Goal: Navigation & Orientation: Find specific page/section

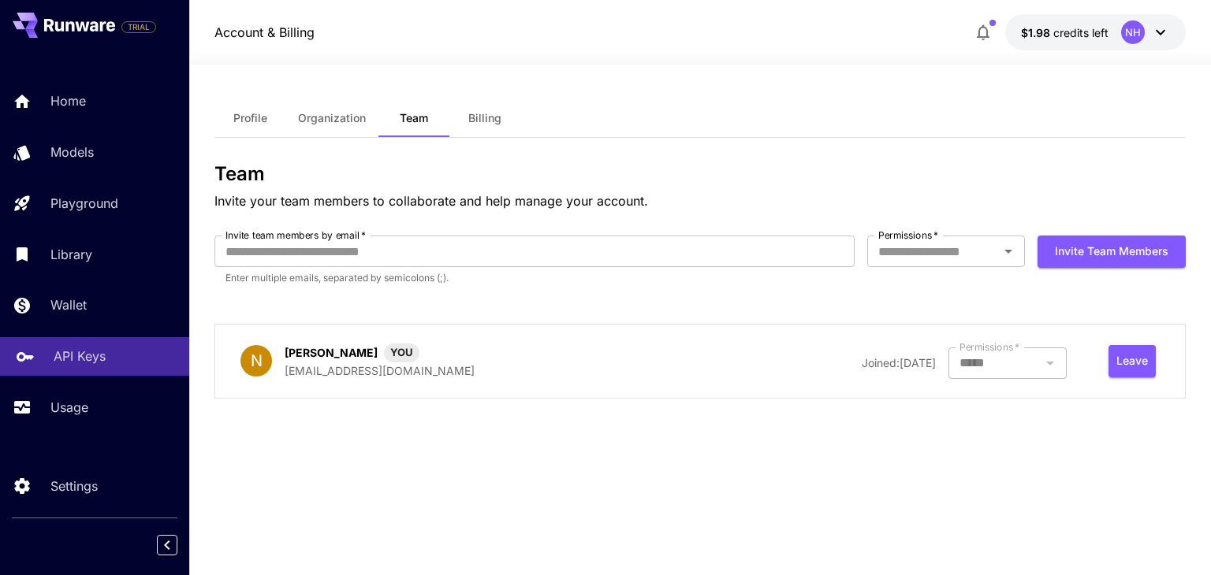
click at [69, 363] on p "API Keys" at bounding box center [80, 356] width 52 height 19
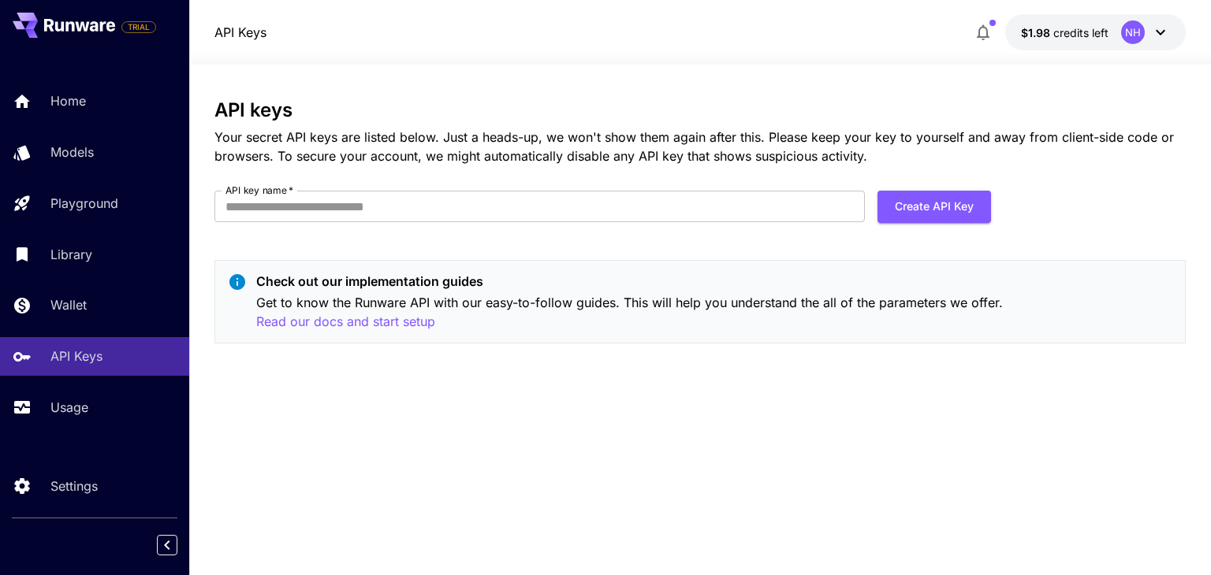
click at [1146, 32] on div "NH" at bounding box center [1145, 32] width 49 height 24
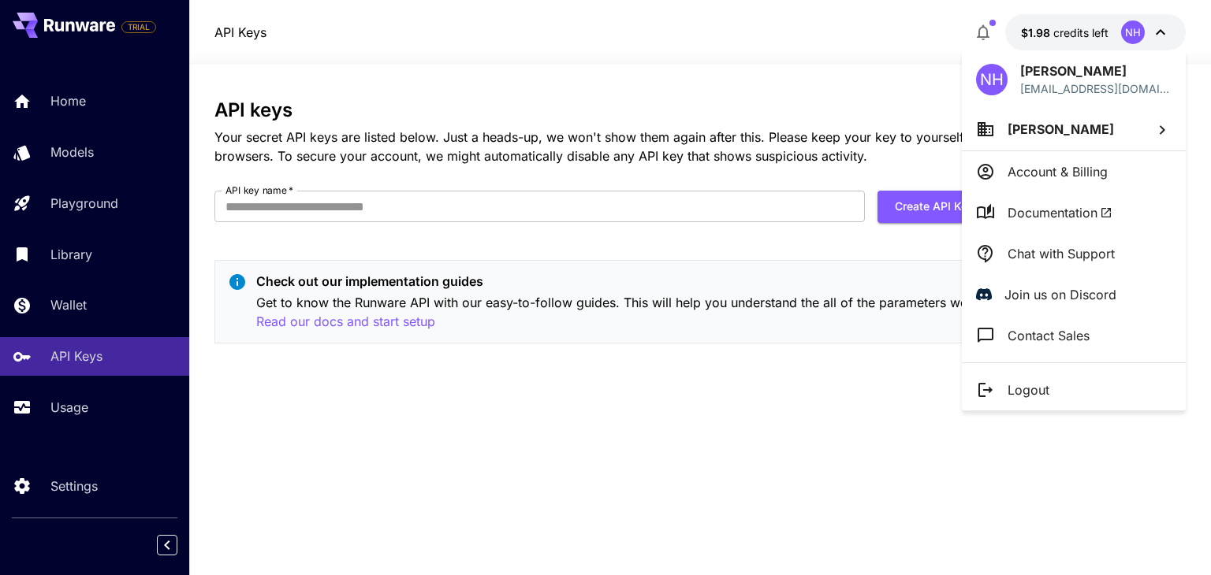
click at [1037, 132] on span "[PERSON_NAME]" at bounding box center [1060, 129] width 106 height 16
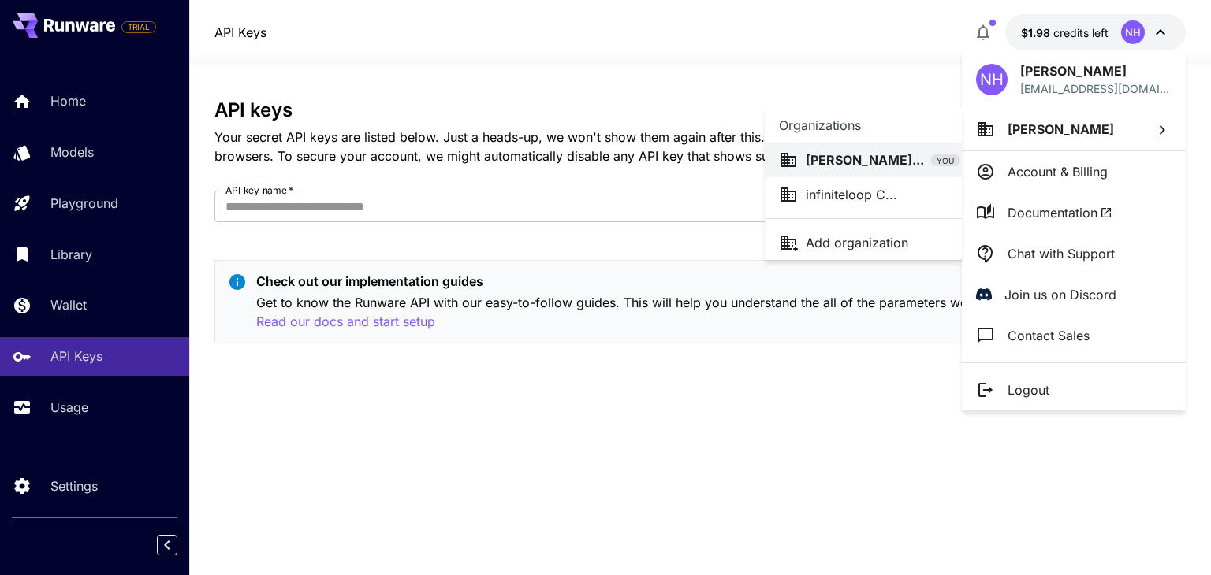
click at [775, 523] on div at bounding box center [605, 287] width 1211 height 575
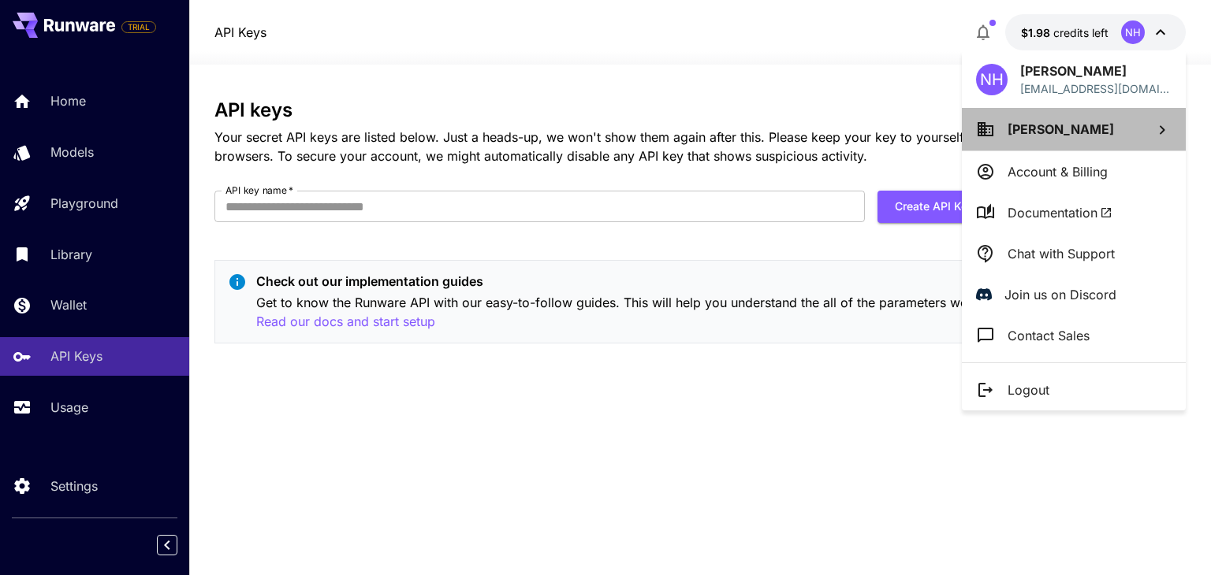
click at [1099, 130] on span "[PERSON_NAME]" at bounding box center [1060, 129] width 106 height 16
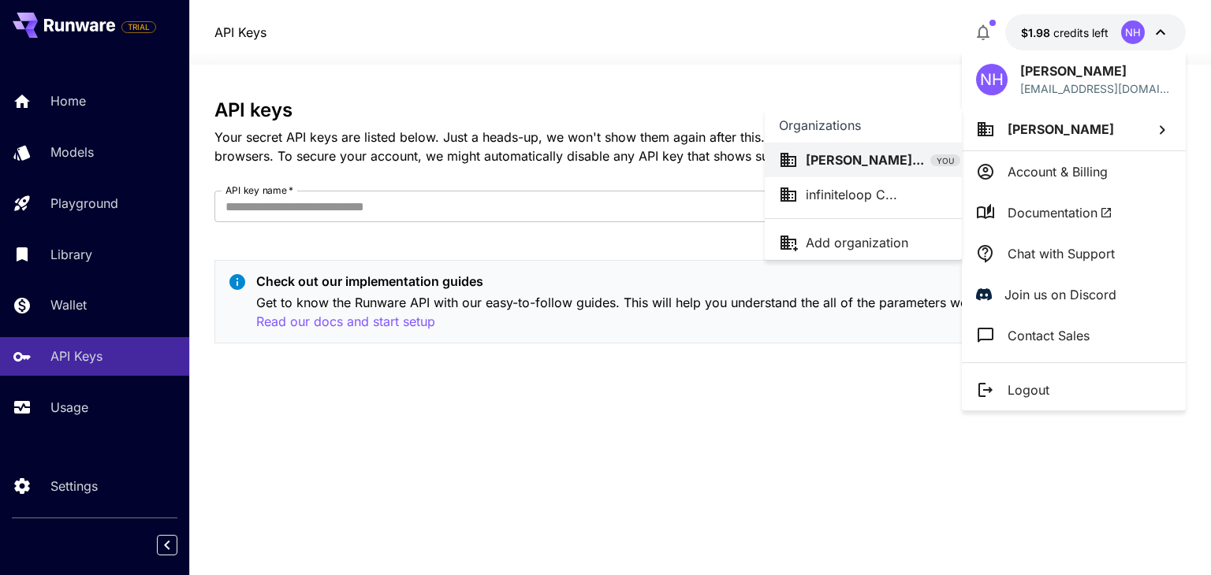
click at [907, 193] on div "infiniteloop C..." at bounding box center [863, 194] width 169 height 19
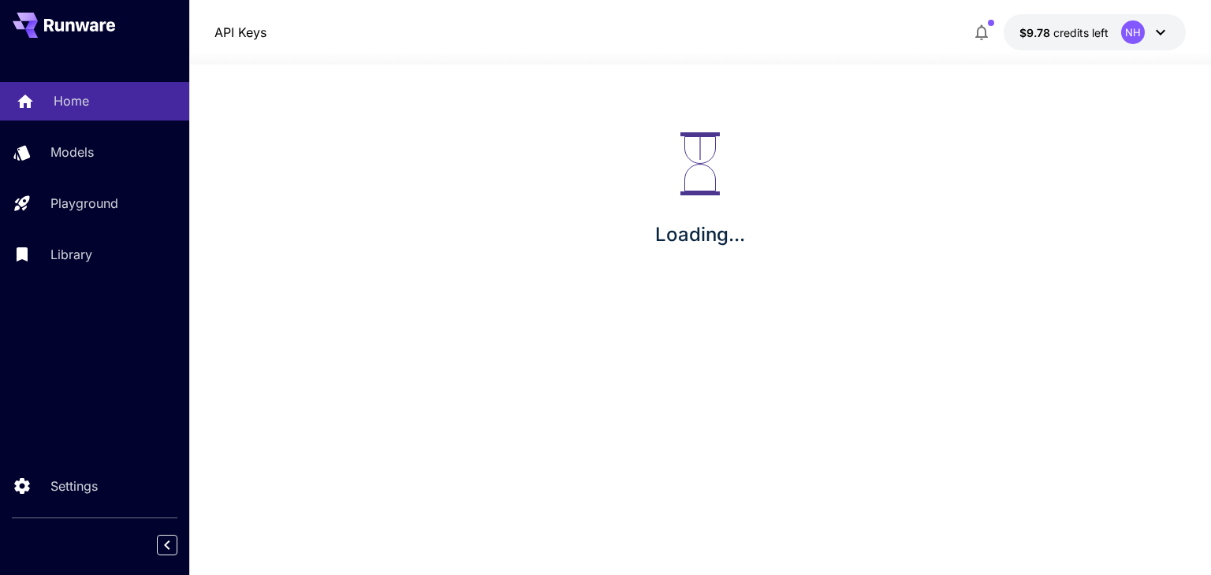
click at [65, 106] on p "Home" at bounding box center [71, 100] width 35 height 19
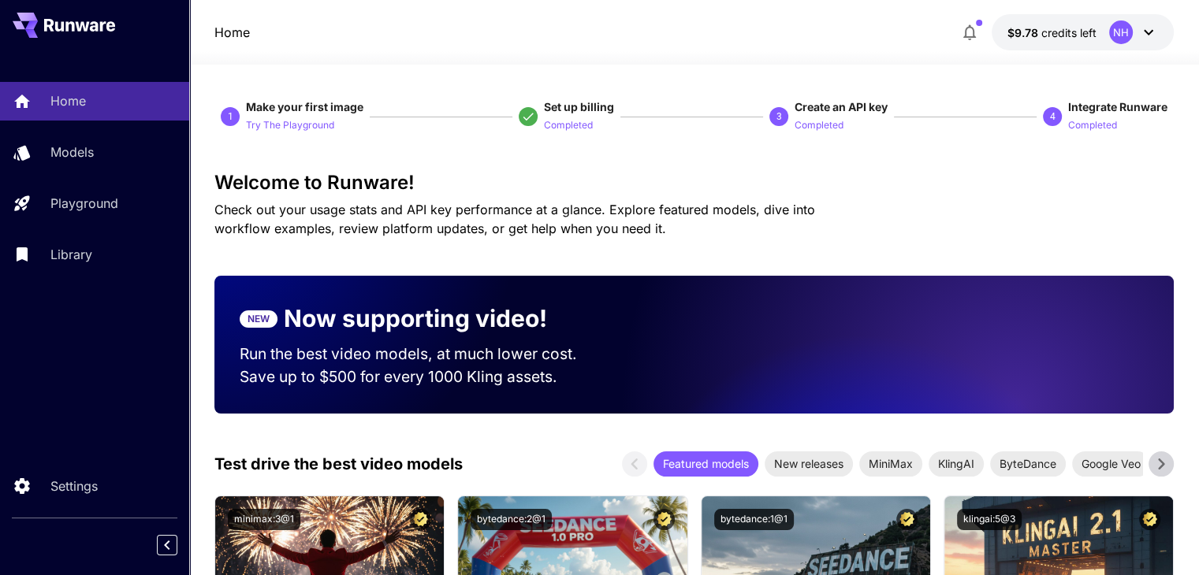
click at [1113, 39] on div "NH" at bounding box center [1121, 32] width 24 height 24
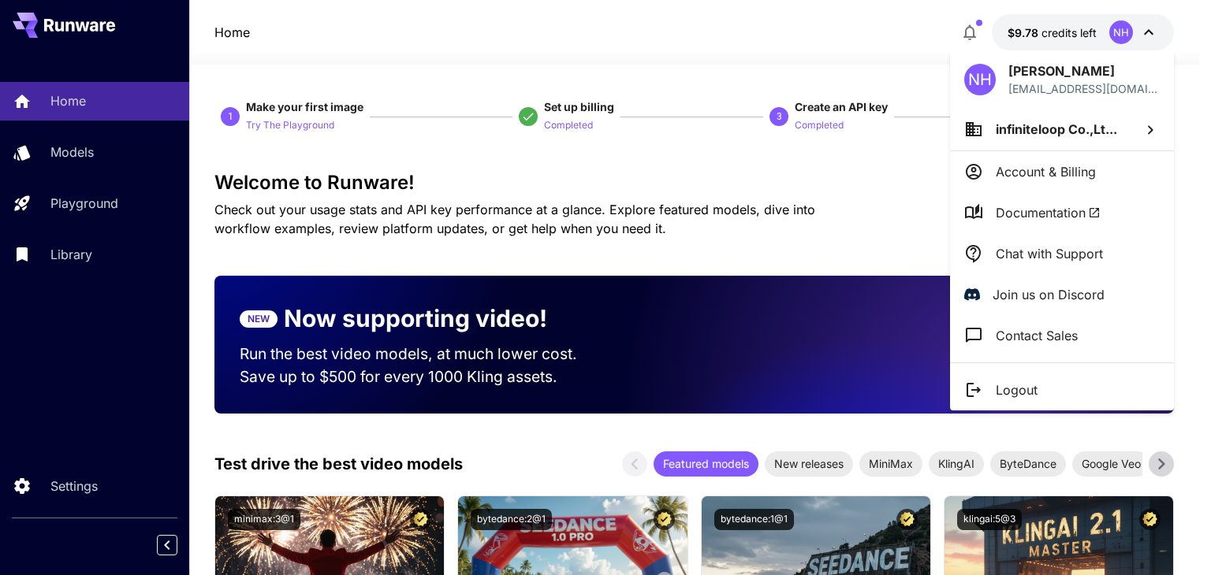
click at [114, 412] on div at bounding box center [605, 287] width 1211 height 575
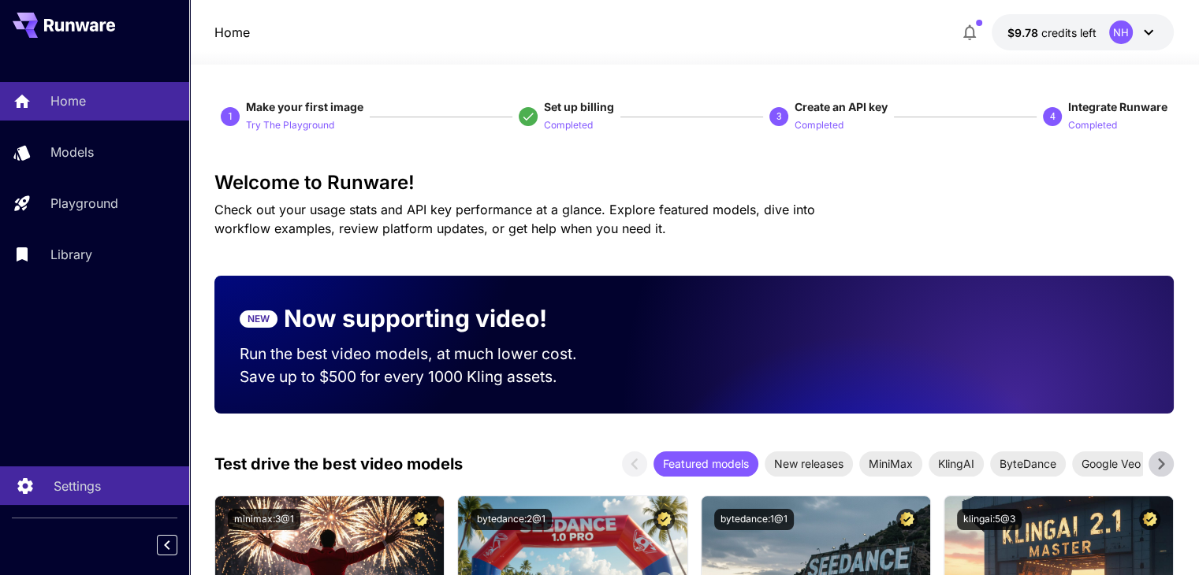
click at [53, 496] on link "Settings" at bounding box center [94, 486] width 189 height 39
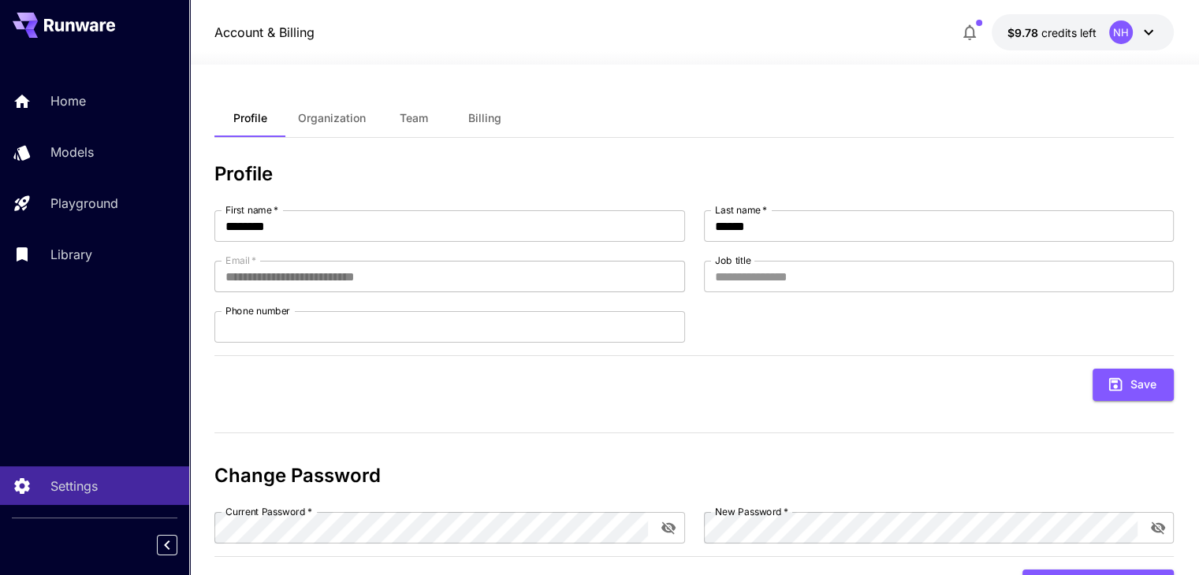
click at [1116, 35] on div "NH" at bounding box center [1121, 32] width 24 height 24
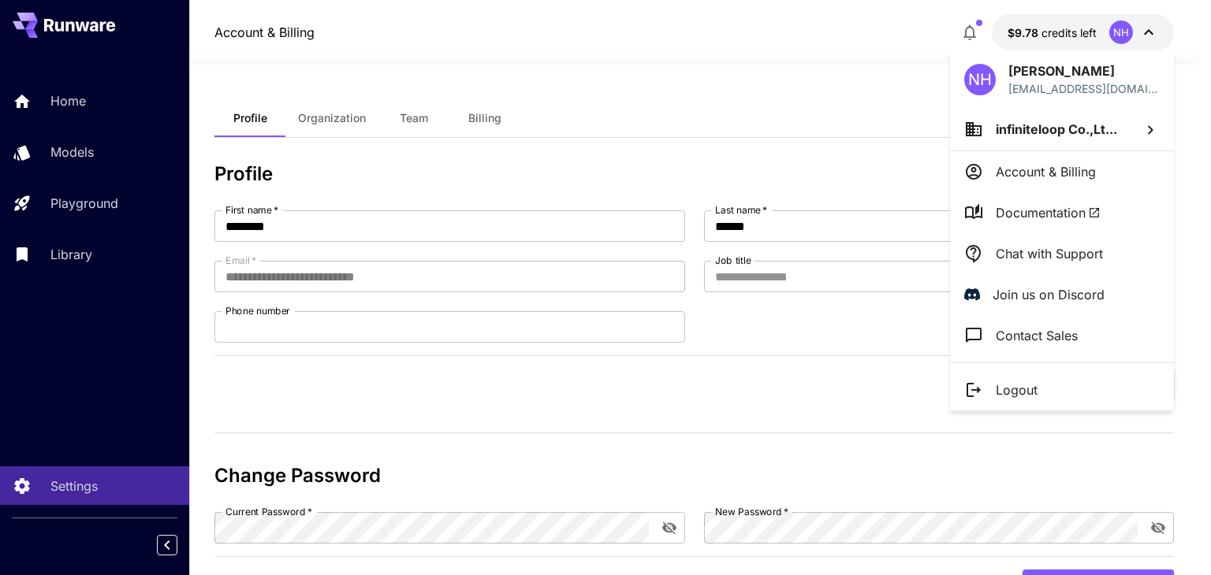
click at [791, 88] on div at bounding box center [605, 287] width 1211 height 575
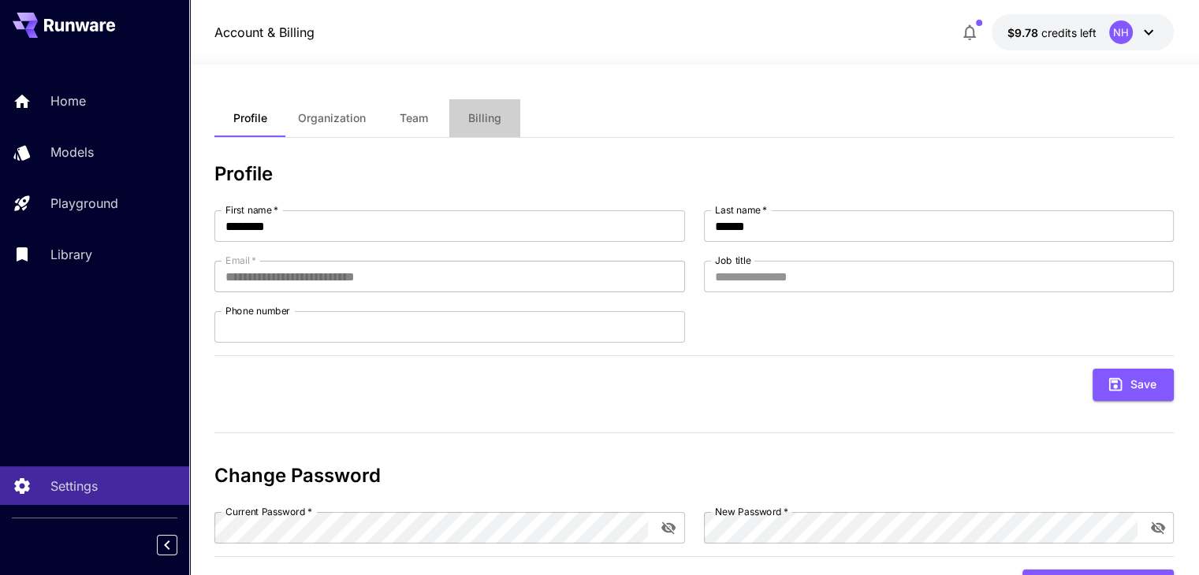
click at [482, 121] on span "Billing" at bounding box center [484, 118] width 33 height 14
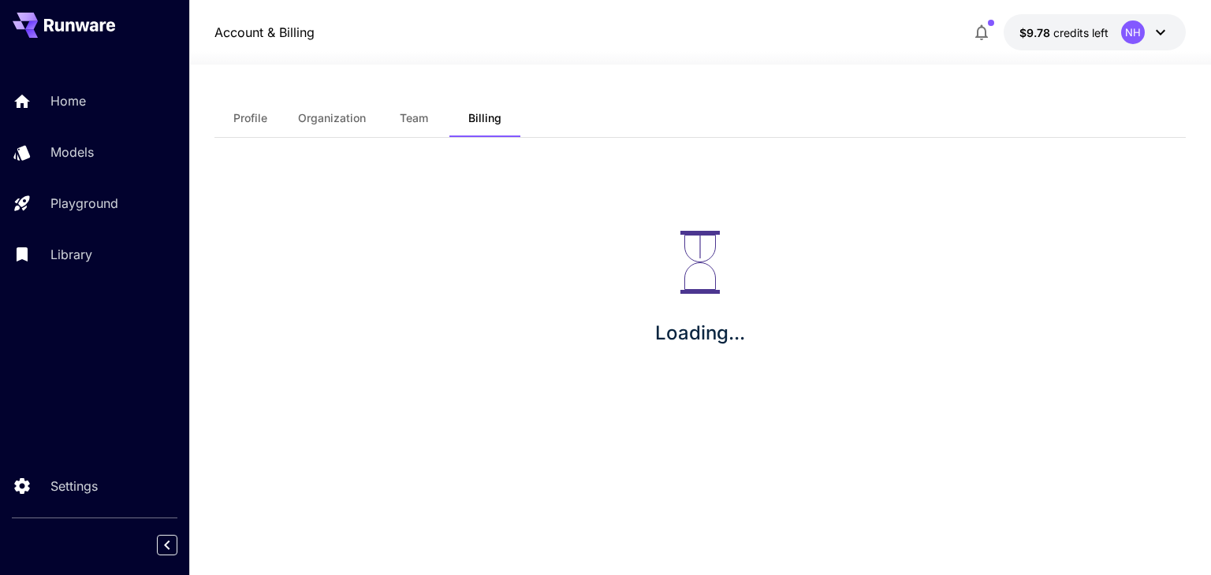
click at [247, 111] on span "Profile" at bounding box center [250, 118] width 34 height 14
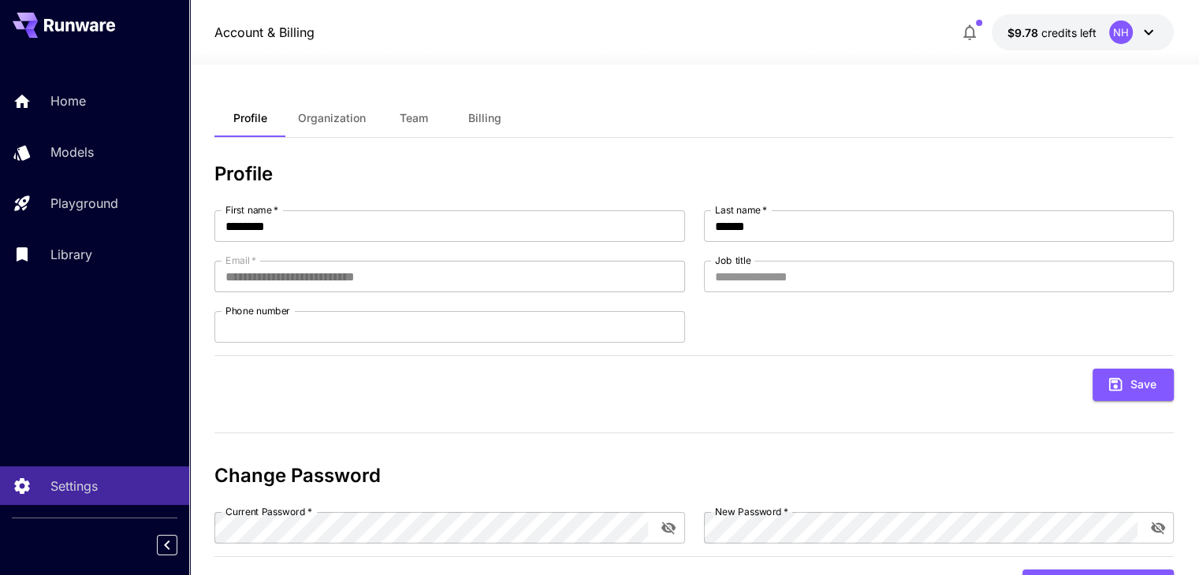
click at [478, 120] on span "Billing" at bounding box center [484, 118] width 33 height 14
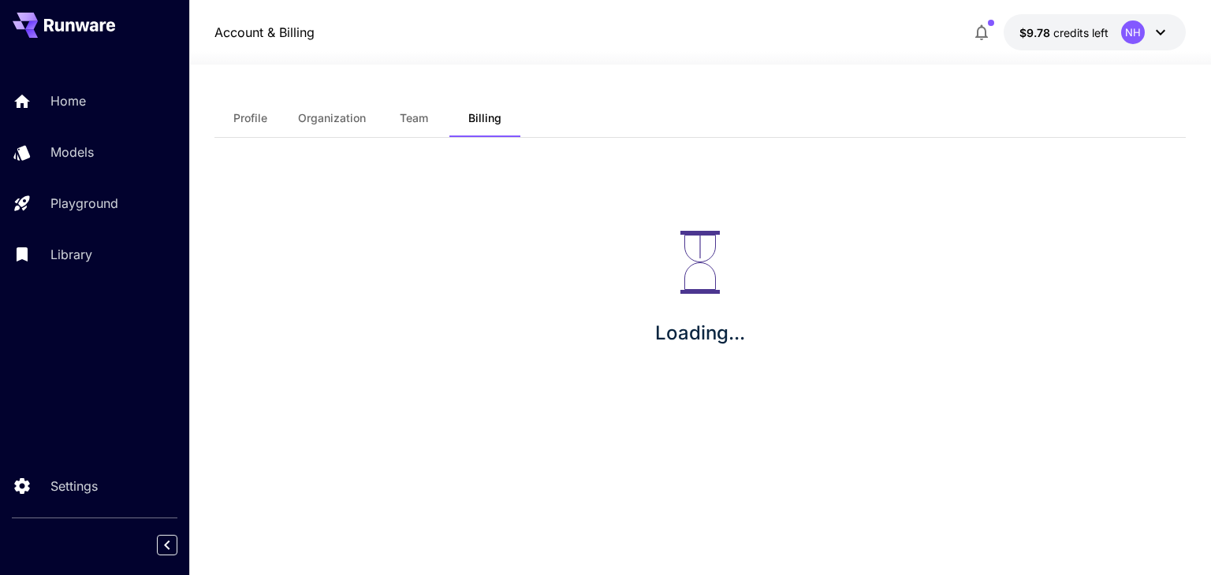
click at [411, 113] on span "Team" at bounding box center [414, 118] width 28 height 14
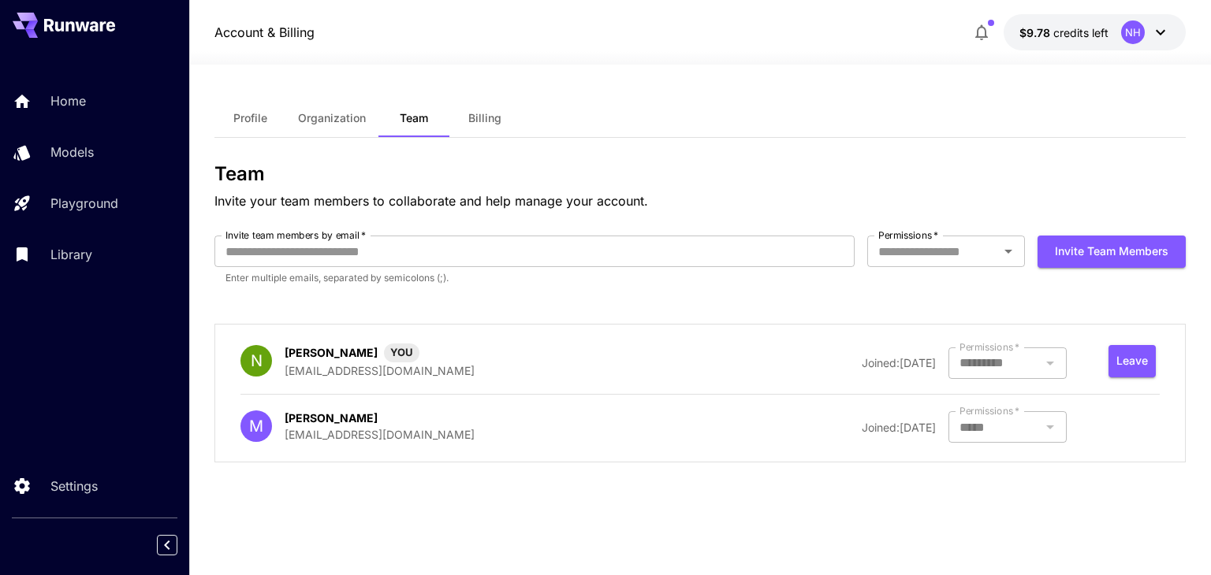
click at [82, 418] on div "Home Models Playground Library Settings" at bounding box center [94, 287] width 189 height 575
drag, startPoint x: 480, startPoint y: 117, endPoint x: 571, endPoint y: 155, distance: 97.9
click at [480, 117] on span "Billing" at bounding box center [484, 118] width 33 height 14
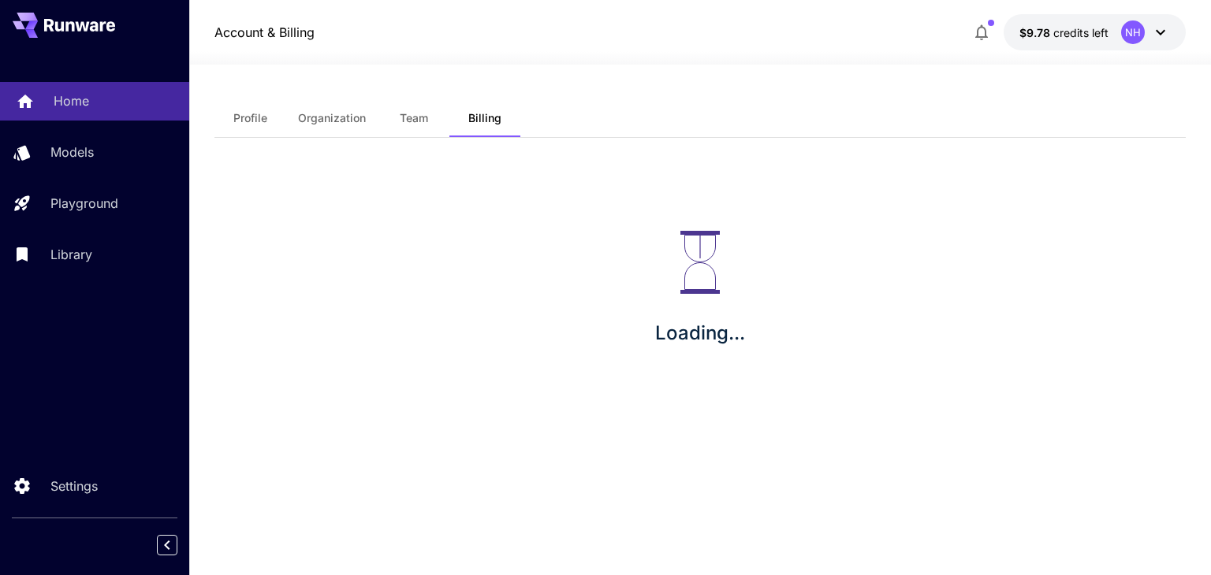
click at [60, 97] on p "Home" at bounding box center [71, 100] width 35 height 19
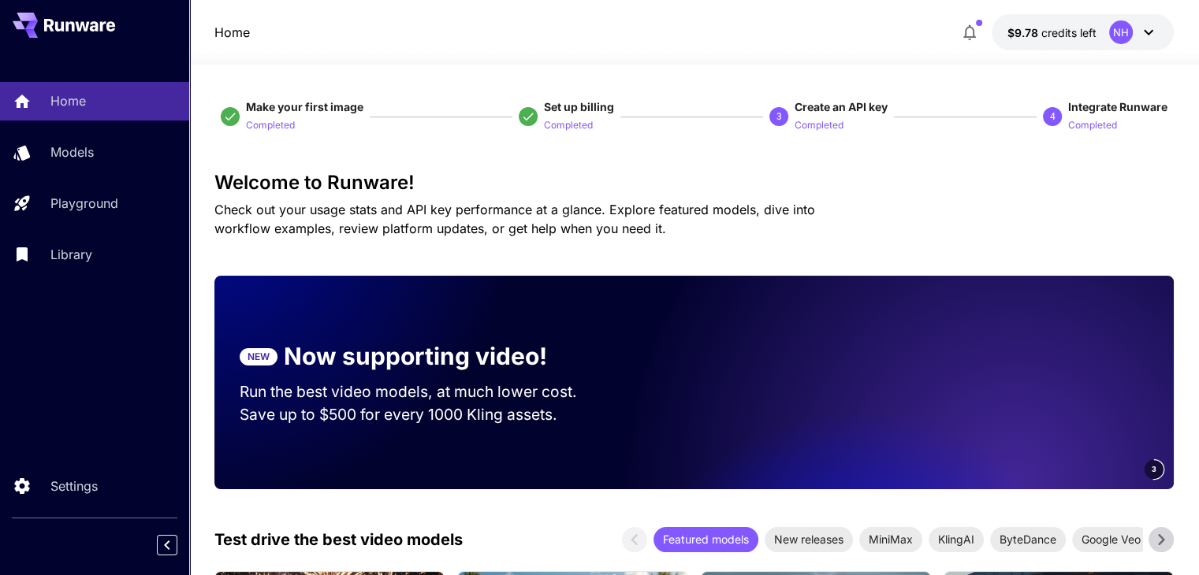
click at [1048, 35] on span "credits left" at bounding box center [1068, 32] width 55 height 13
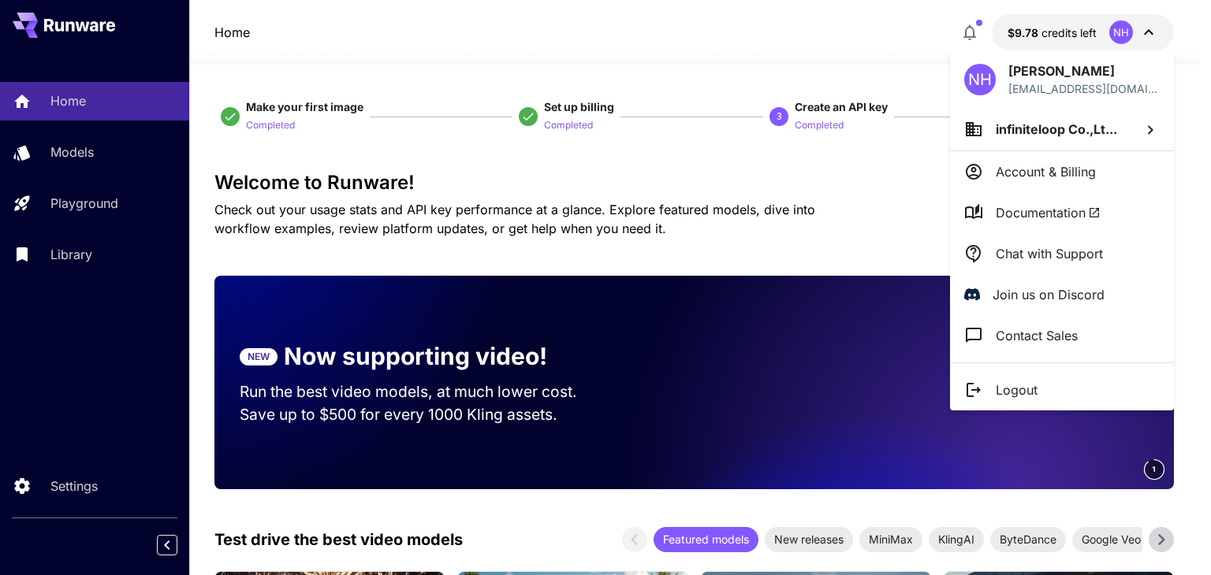
click at [622, 27] on div at bounding box center [605, 287] width 1211 height 575
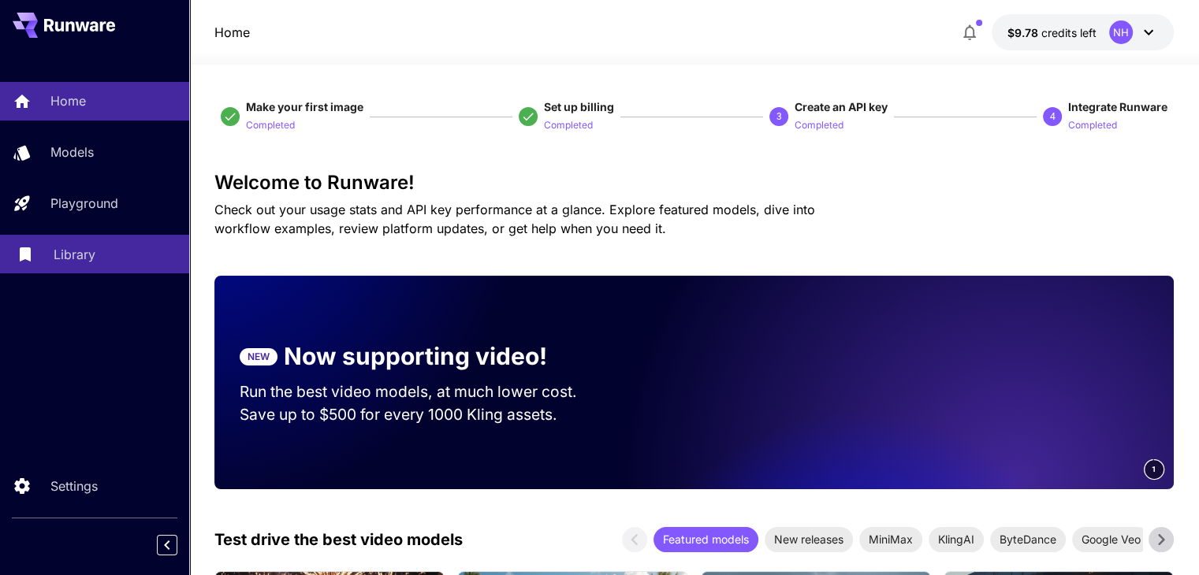
click at [71, 248] on p "Library" at bounding box center [75, 254] width 42 height 19
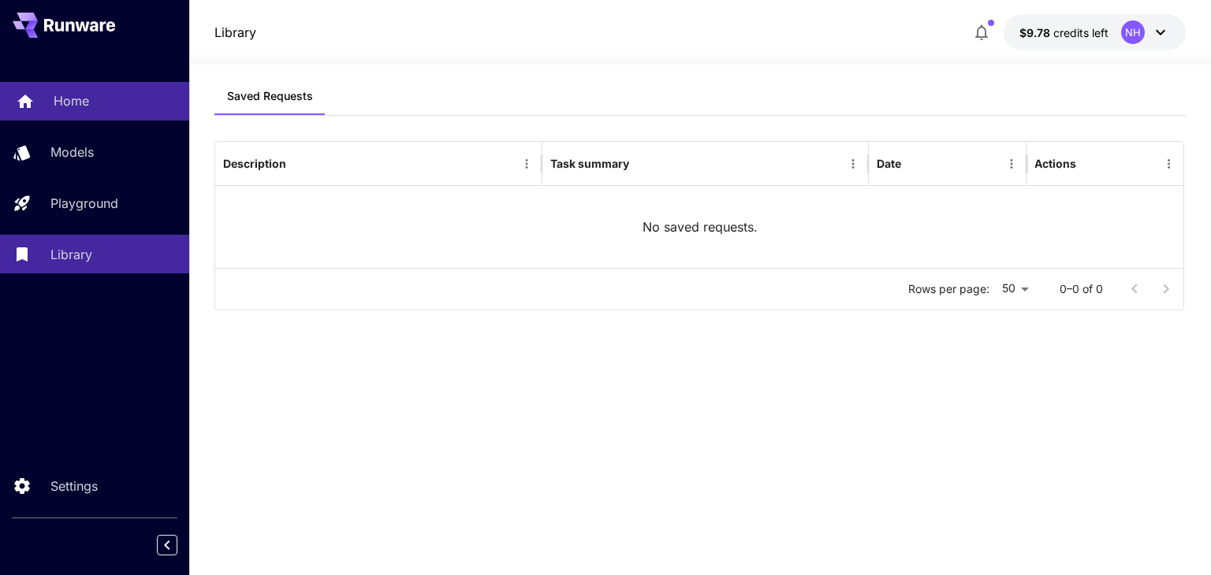
click at [66, 104] on p "Home" at bounding box center [71, 100] width 35 height 19
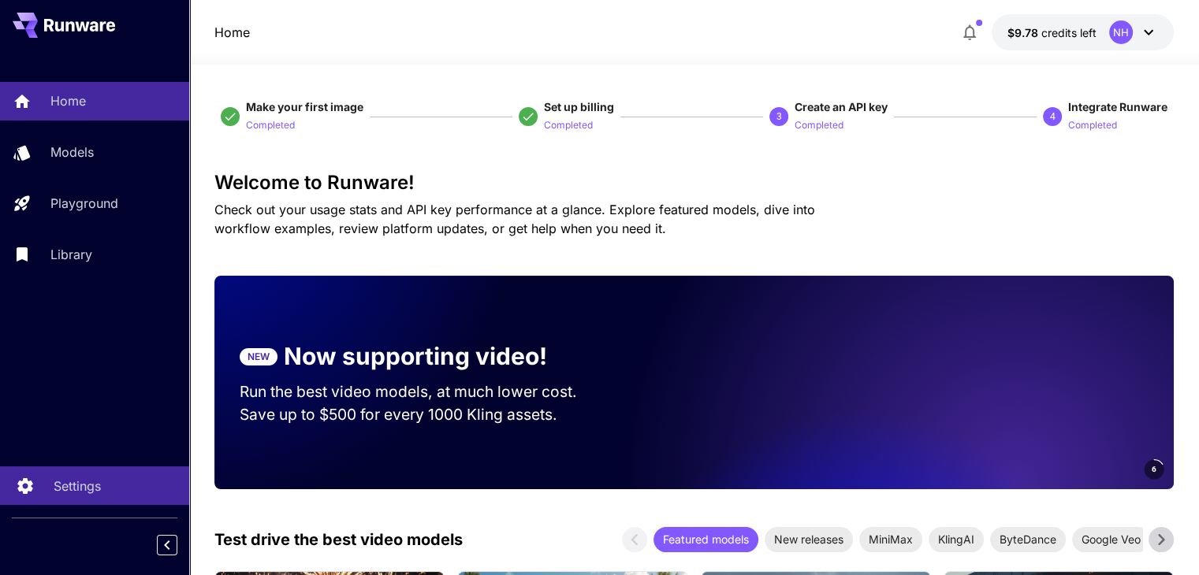
click at [75, 498] on link "Settings" at bounding box center [94, 486] width 189 height 39
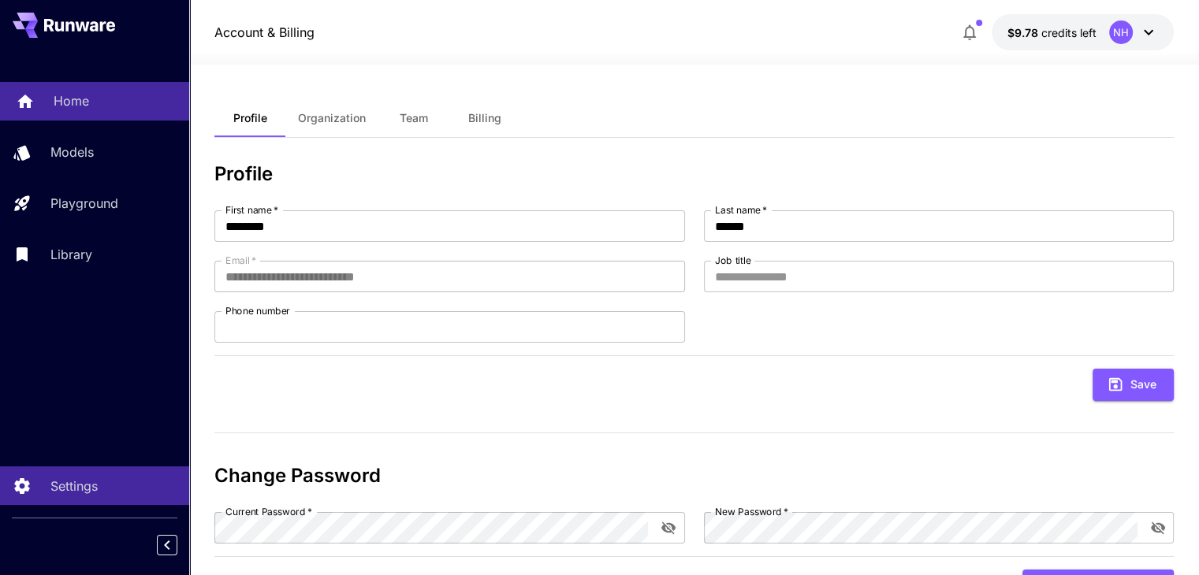
click at [76, 106] on p "Home" at bounding box center [71, 100] width 35 height 19
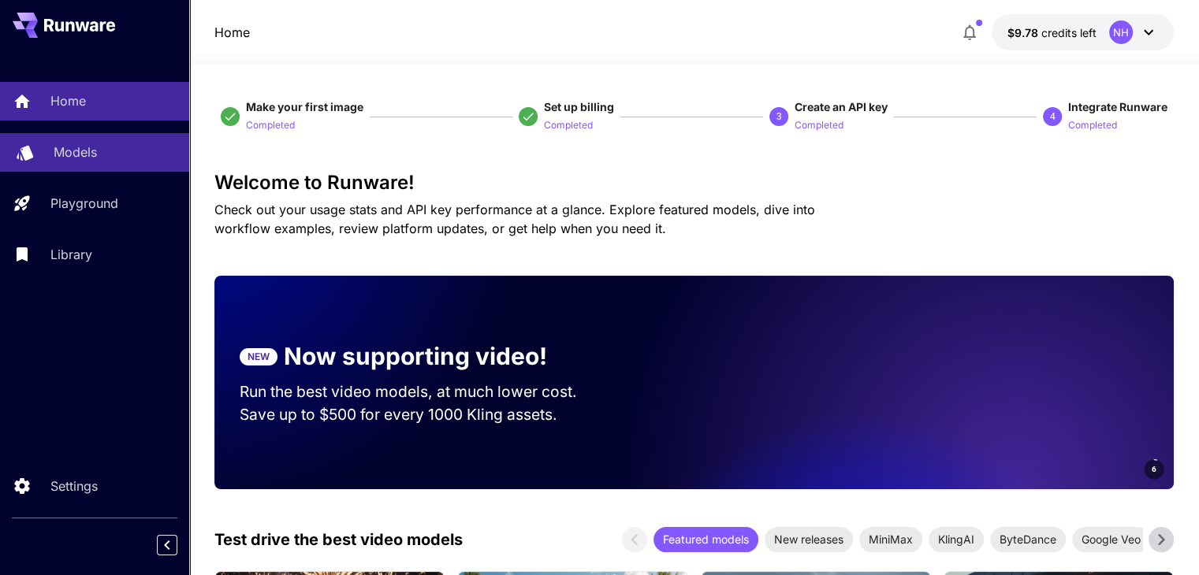
click at [79, 148] on p "Models" at bounding box center [75, 152] width 43 height 19
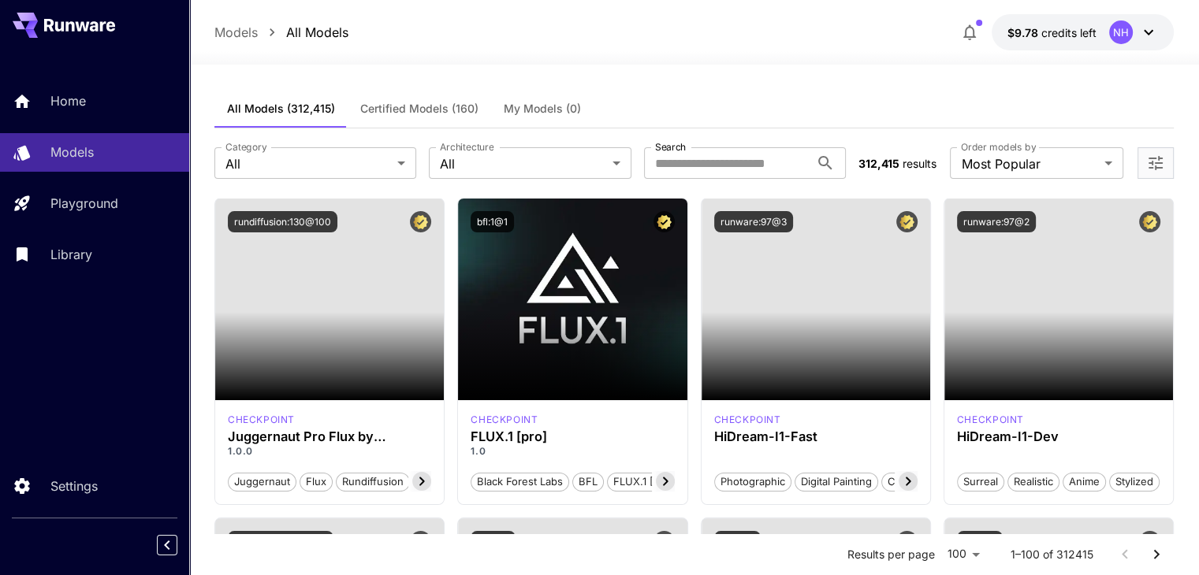
click at [725, 9] on div "Models All Models $9.78 credits left [GEOGRAPHIC_DATA]" at bounding box center [694, 32] width 1010 height 65
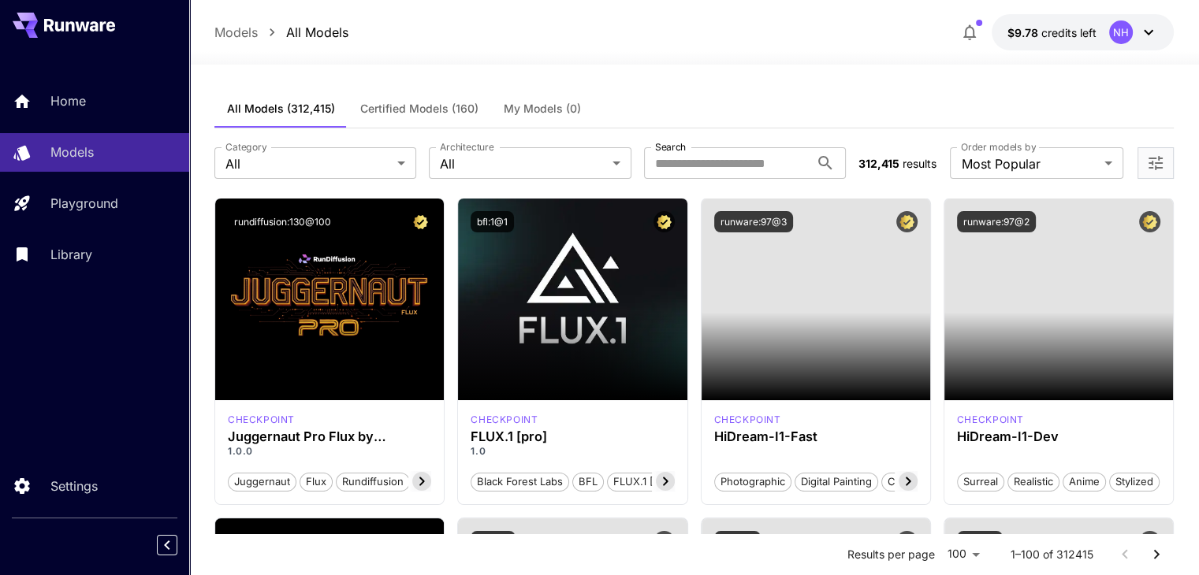
click at [1104, 31] on button "$9.78 credits left NH" at bounding box center [1083, 32] width 182 height 36
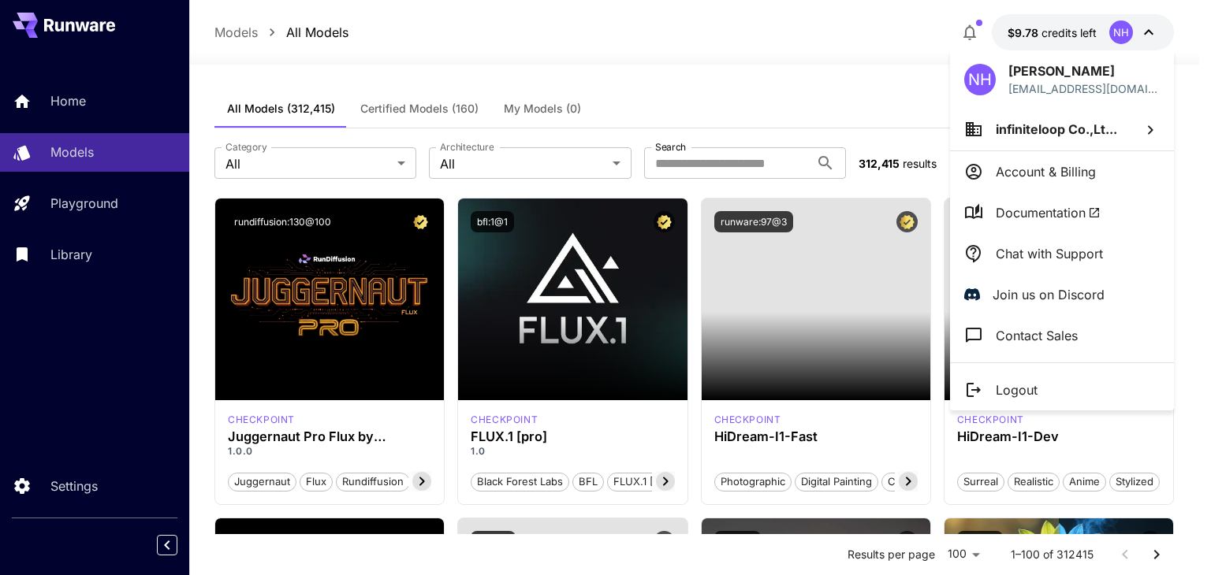
click at [1053, 136] on p "infiniteloop Co.,Lt..." at bounding box center [1056, 129] width 121 height 19
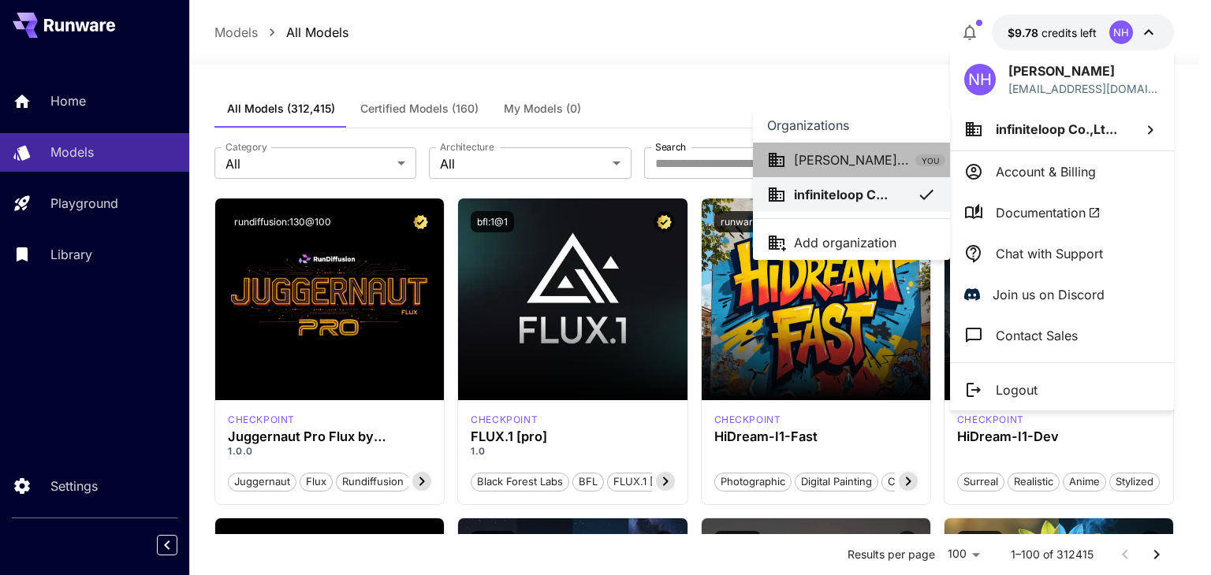
click at [851, 165] on p "[PERSON_NAME]..." at bounding box center [851, 160] width 115 height 19
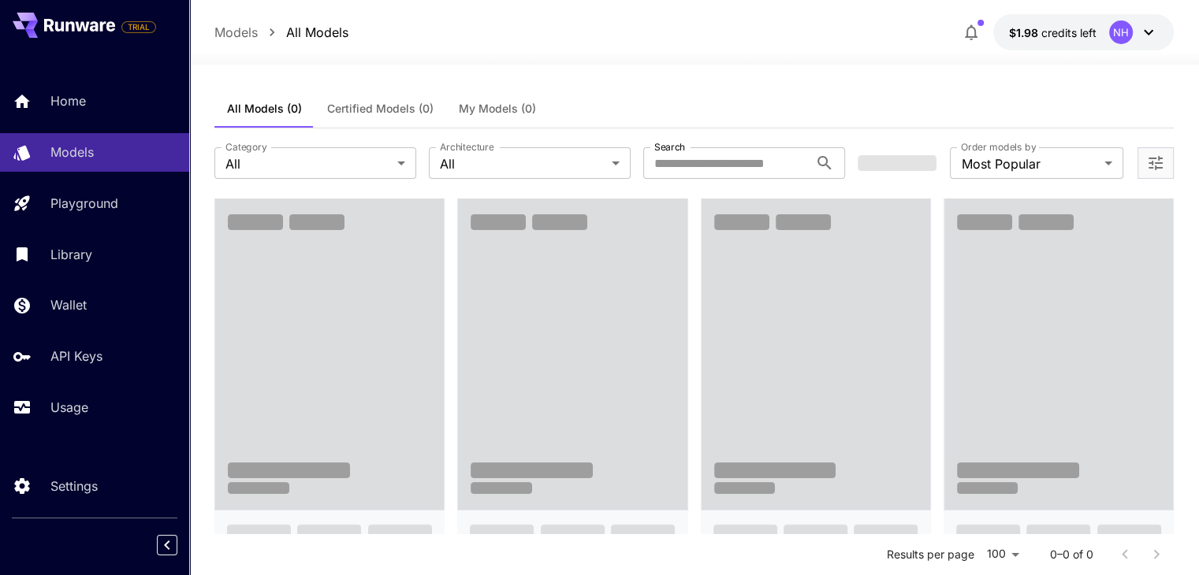
click at [1108, 36] on button "$1.98 credits left NH" at bounding box center [1083, 32] width 181 height 36
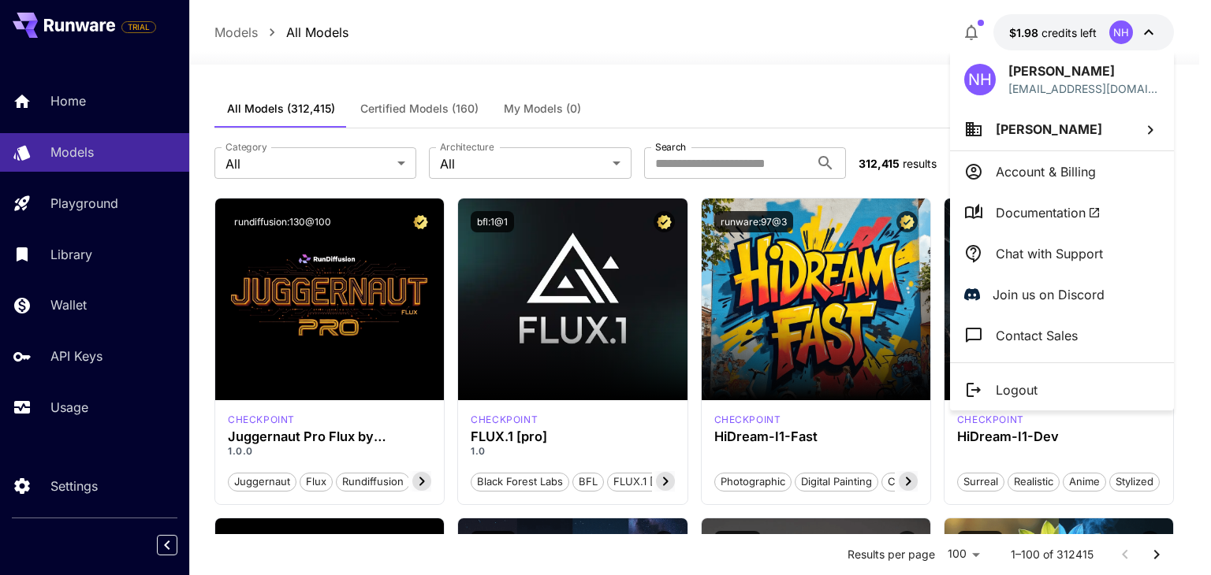
click at [851, 77] on div at bounding box center [605, 287] width 1211 height 575
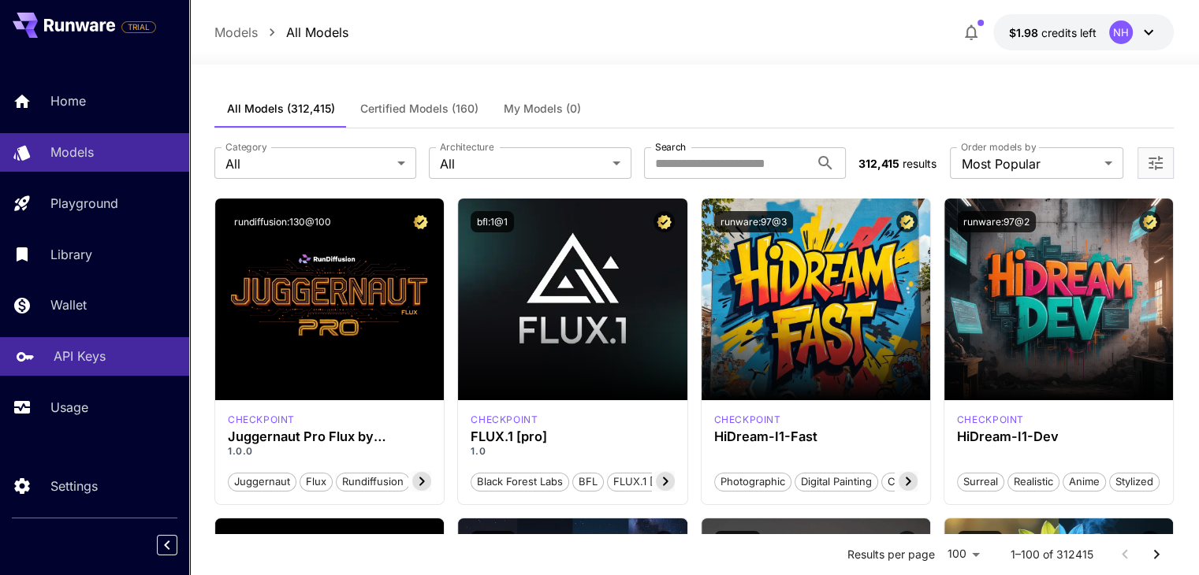
click at [103, 358] on p "API Keys" at bounding box center [80, 356] width 52 height 19
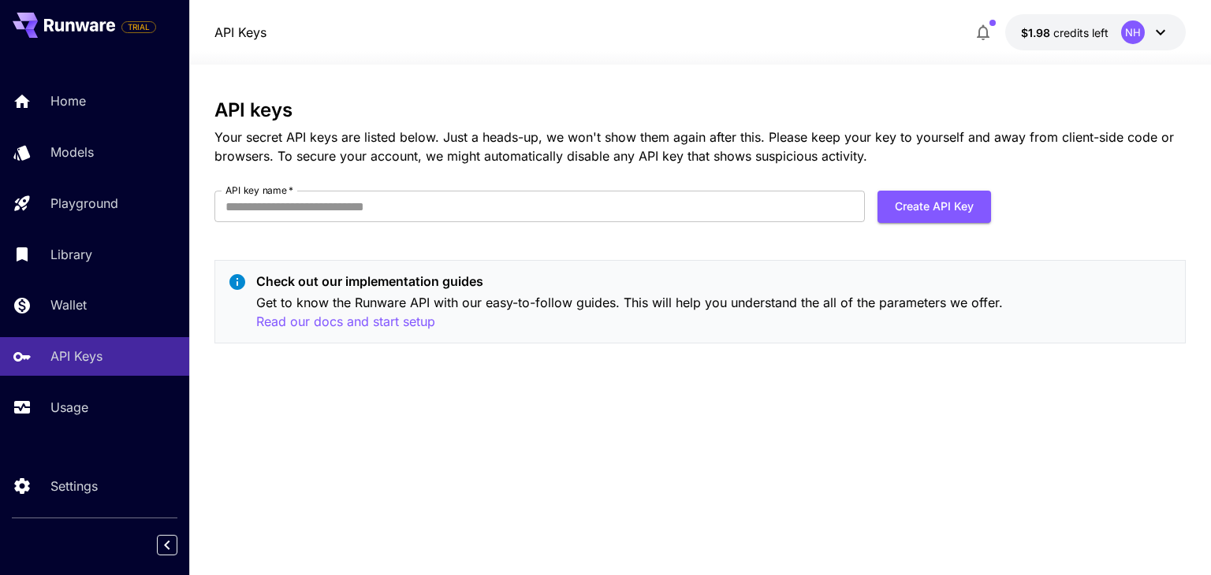
click at [1129, 39] on div "NH" at bounding box center [1133, 32] width 24 height 24
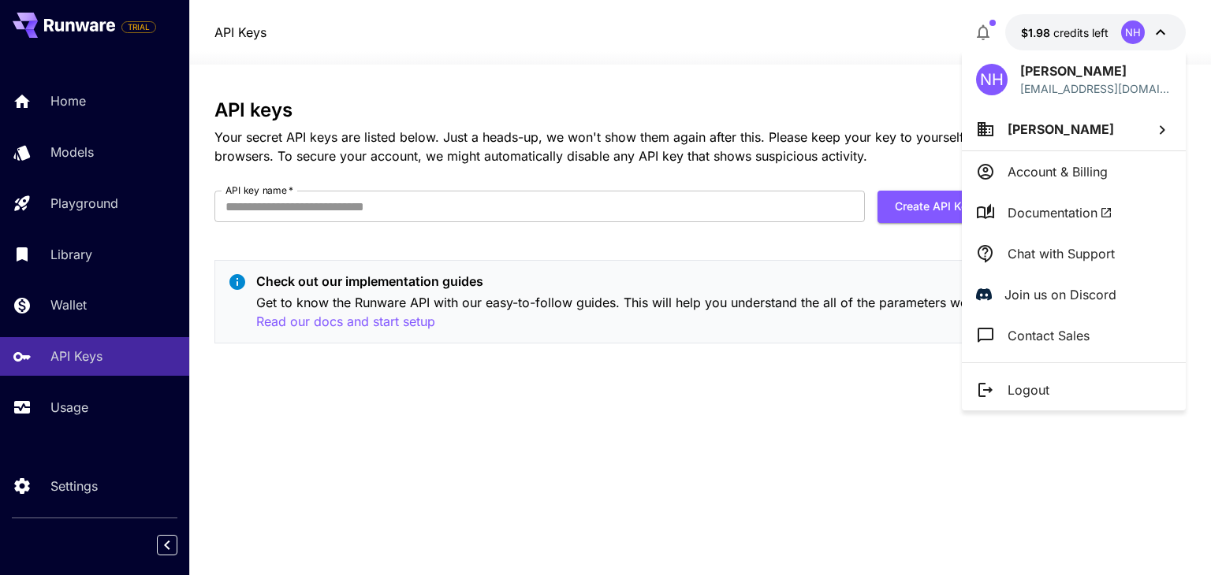
click at [1046, 140] on li "[PERSON_NAME]" at bounding box center [1074, 129] width 224 height 43
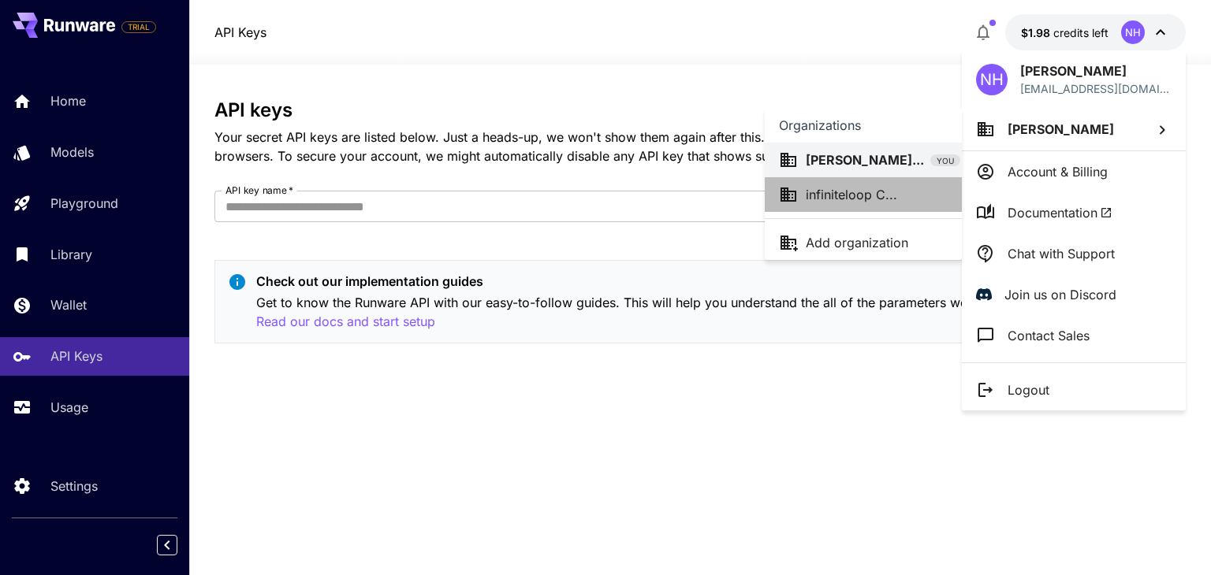
click at [904, 199] on div "infiniteloop C..." at bounding box center [863, 194] width 169 height 19
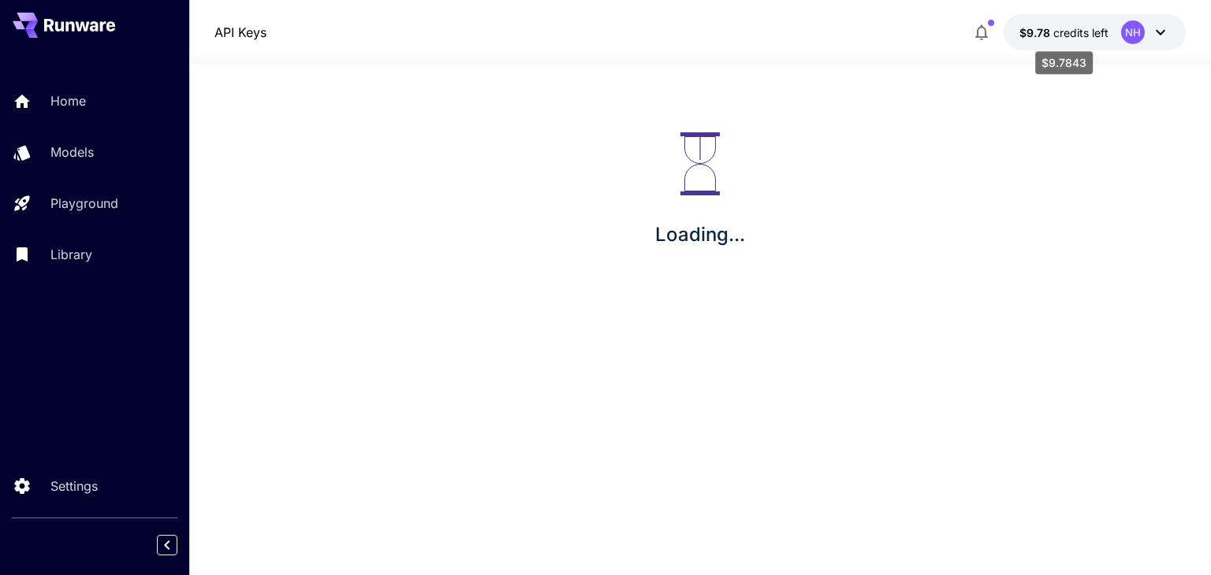
click at [1107, 40] on p "$9.78 credits left" at bounding box center [1063, 32] width 89 height 17
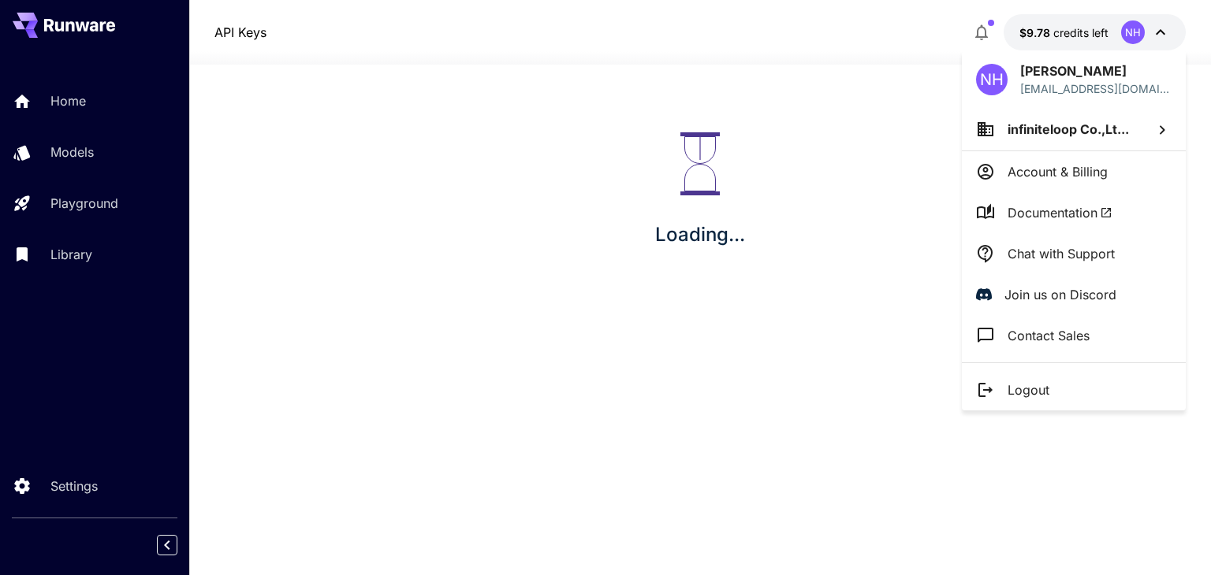
click at [565, 35] on div at bounding box center [605, 287] width 1211 height 575
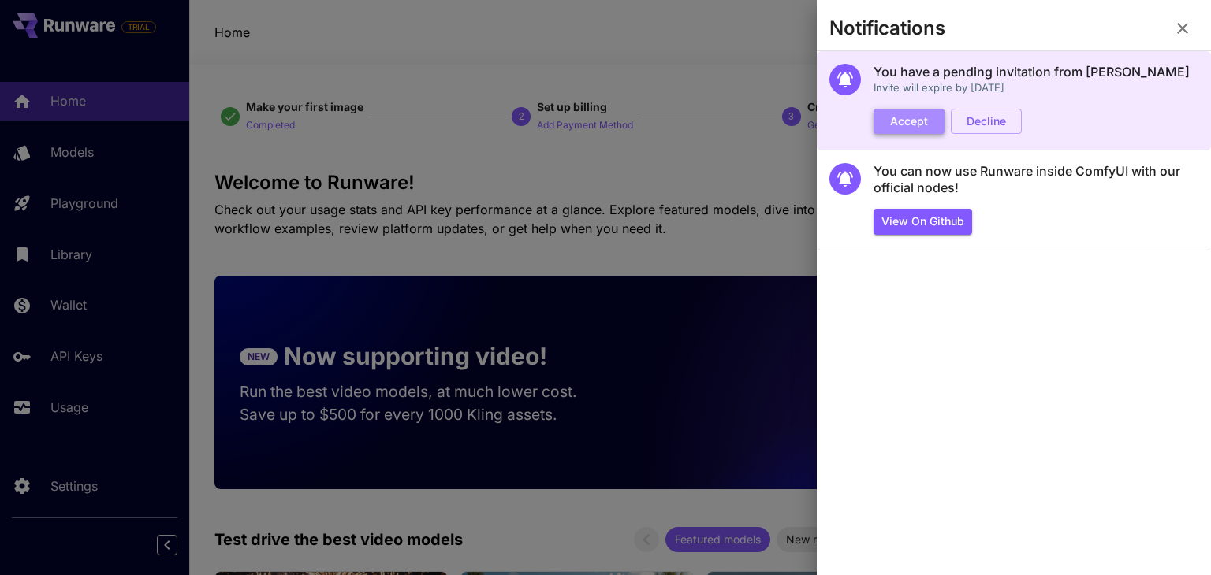
click at [897, 131] on button "Accept" at bounding box center [908, 122] width 71 height 26
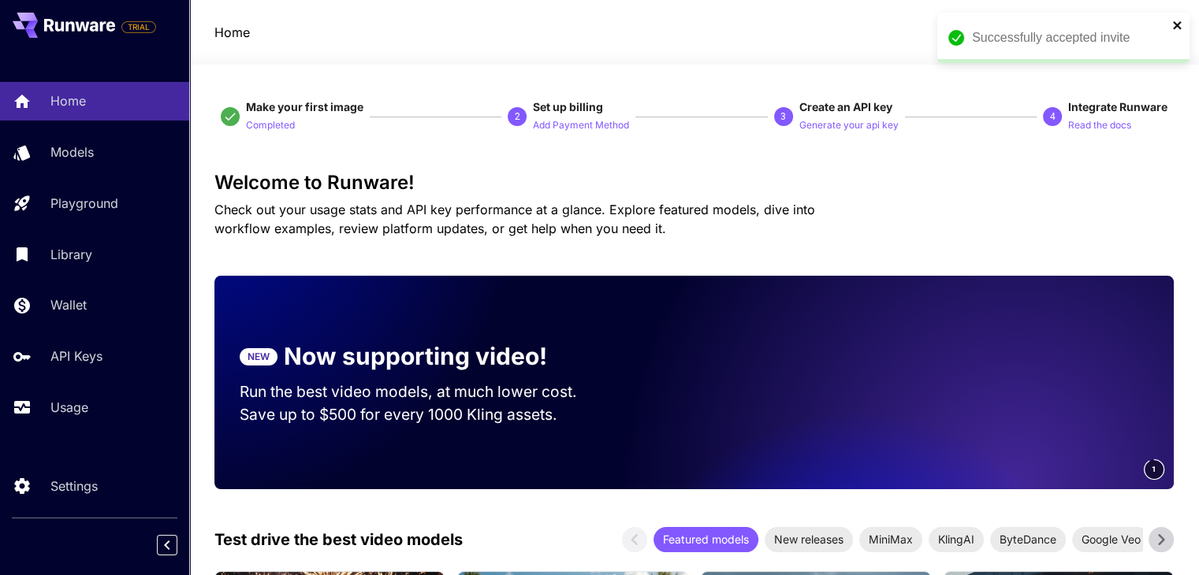
click at [1177, 23] on icon "close" at bounding box center [1177, 25] width 11 height 13
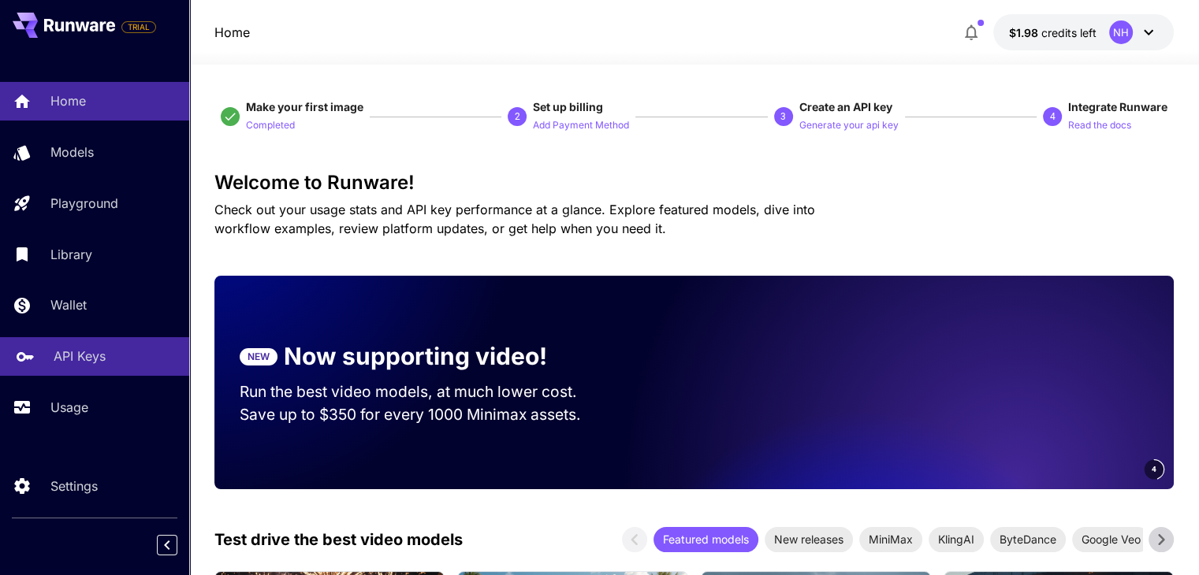
click at [118, 363] on div "API Keys" at bounding box center [115, 356] width 123 height 19
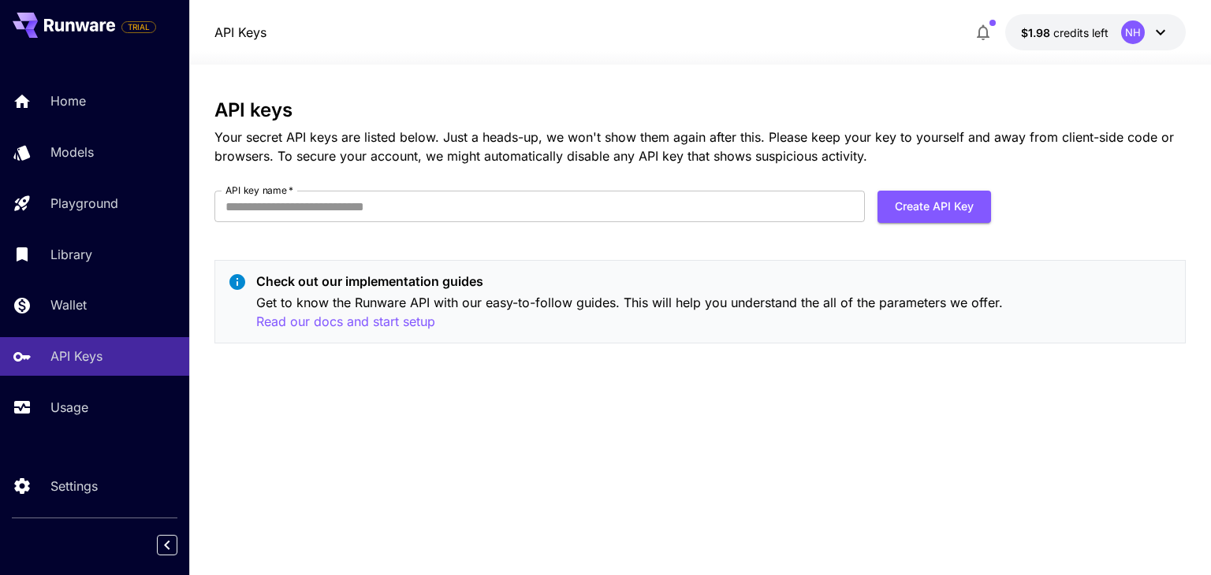
click at [1114, 28] on button "$1.98 credits left NH" at bounding box center [1095, 32] width 181 height 36
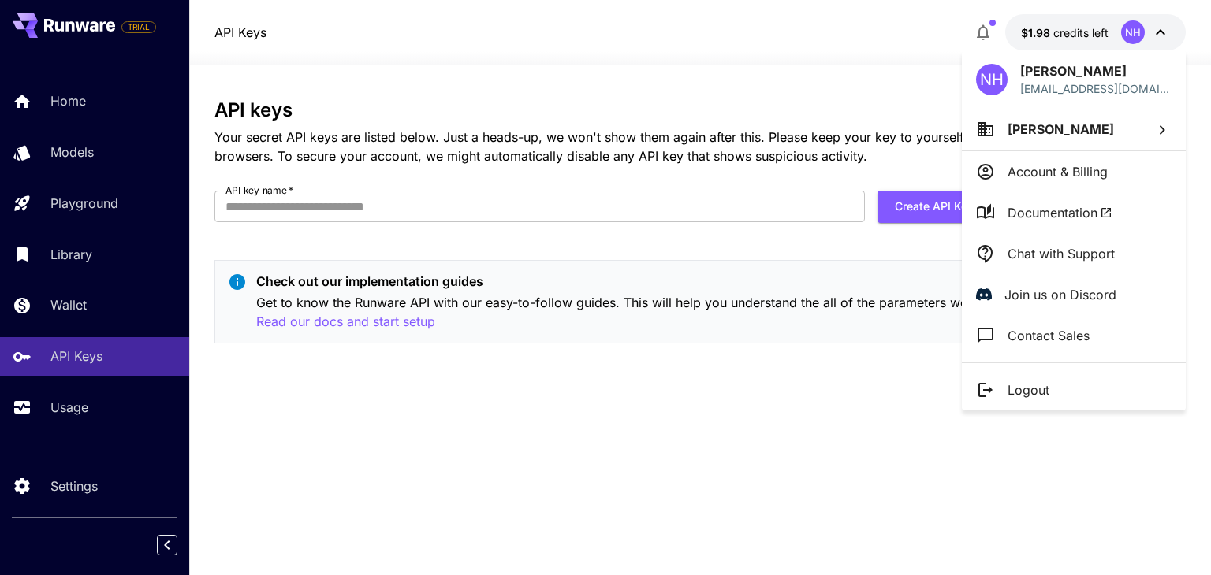
click at [1084, 129] on span "[PERSON_NAME]" at bounding box center [1060, 129] width 106 height 16
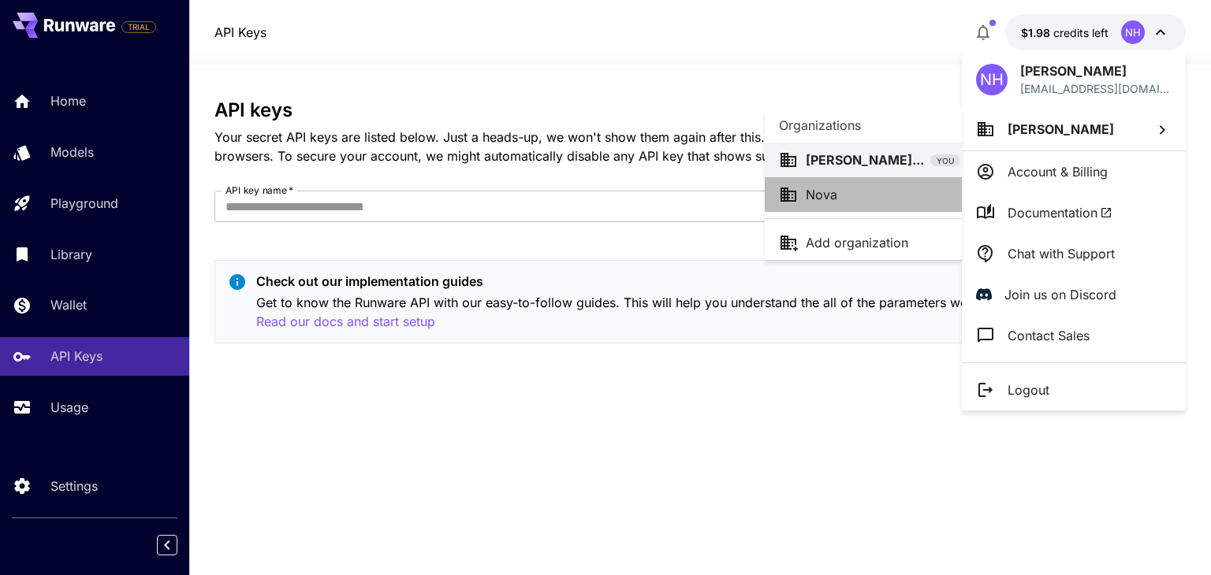
click at [889, 197] on div "Nova" at bounding box center [863, 194] width 169 height 19
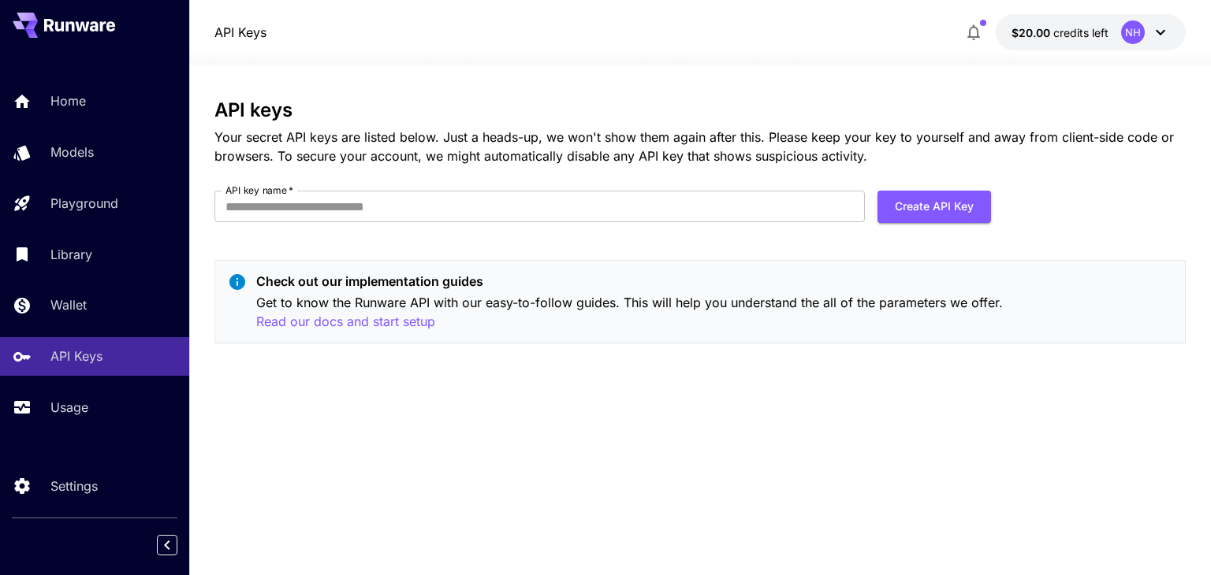
click at [542, 493] on div "API keys Your secret API keys are listed below. Just a heads-up, we won't show …" at bounding box center [699, 319] width 970 height 441
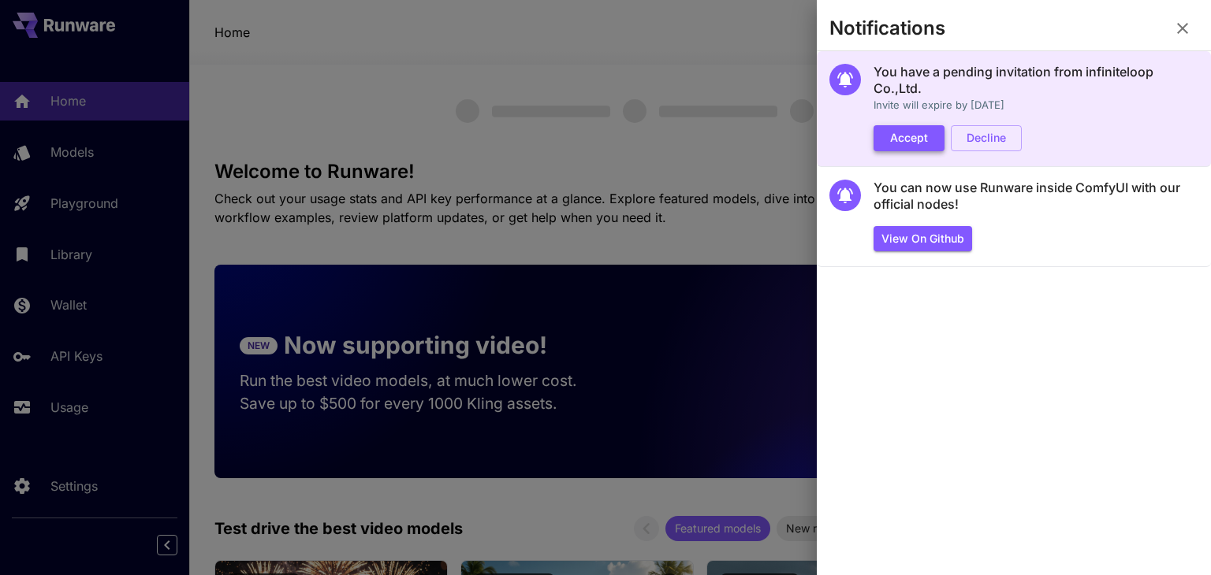
click at [915, 149] on button "Accept" at bounding box center [908, 138] width 71 height 26
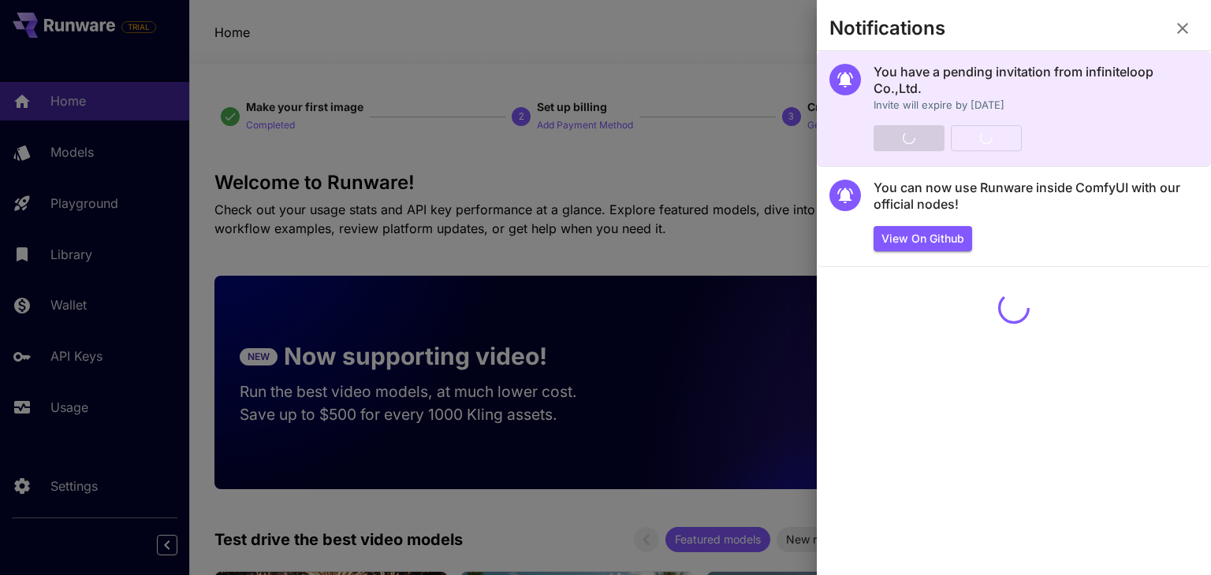
click at [1187, 29] on icon "button" at bounding box center [1182, 28] width 19 height 19
